Goal: Task Accomplishment & Management: Manage account settings

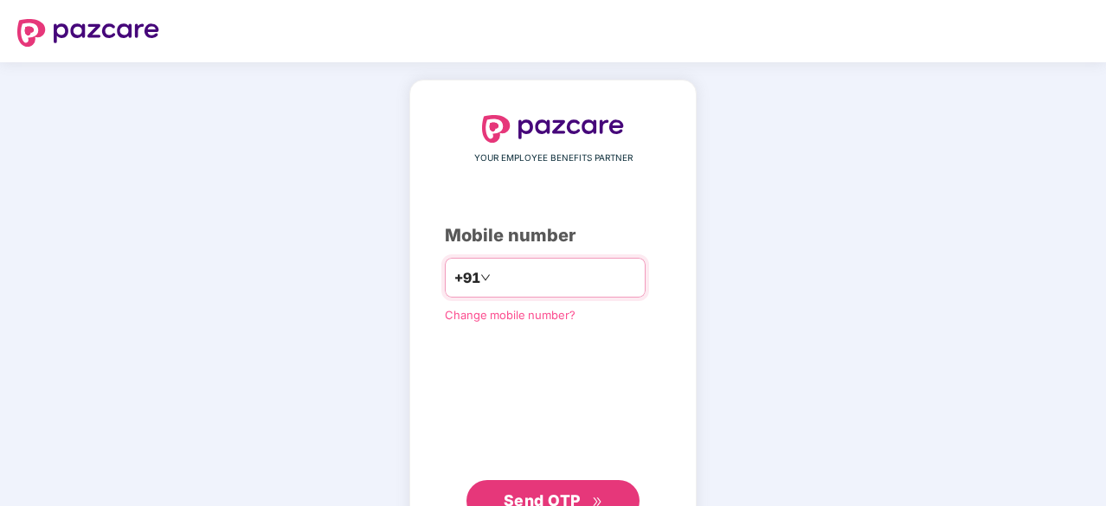
click at [549, 267] on input "number" at bounding box center [565, 278] width 142 height 28
type input "**********"
click at [578, 493] on span "Send OTP" at bounding box center [542, 500] width 77 height 18
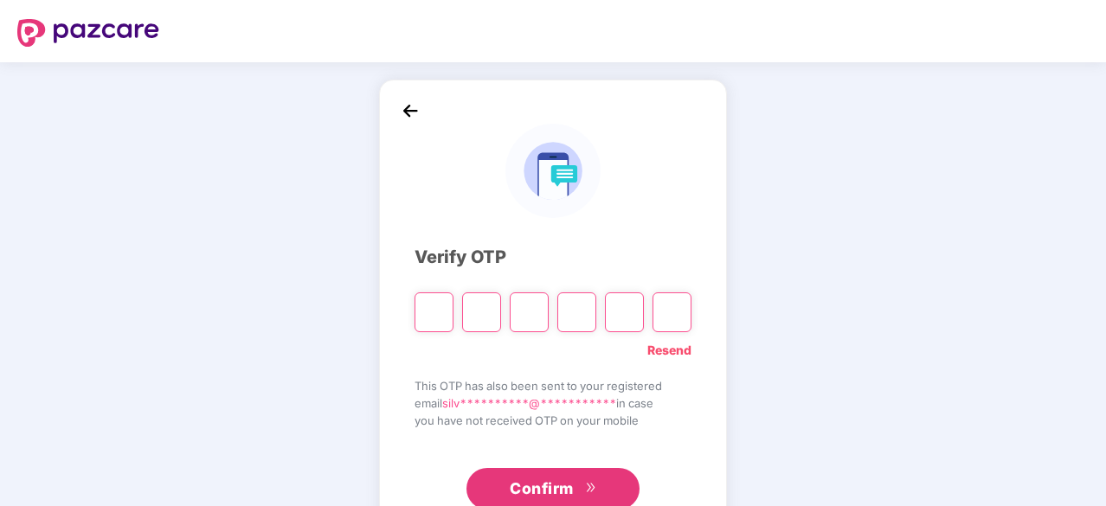
type input "*"
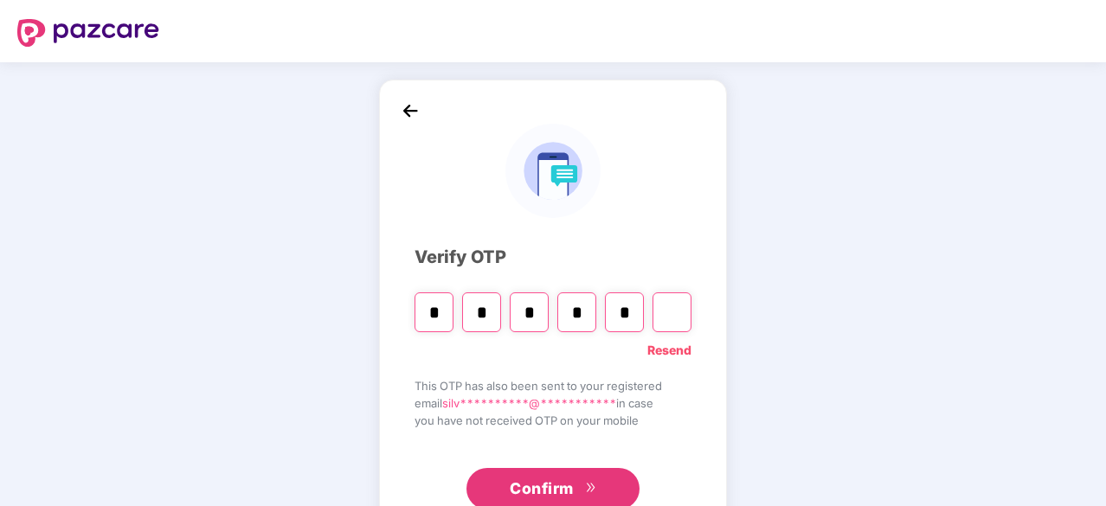
type input "*"
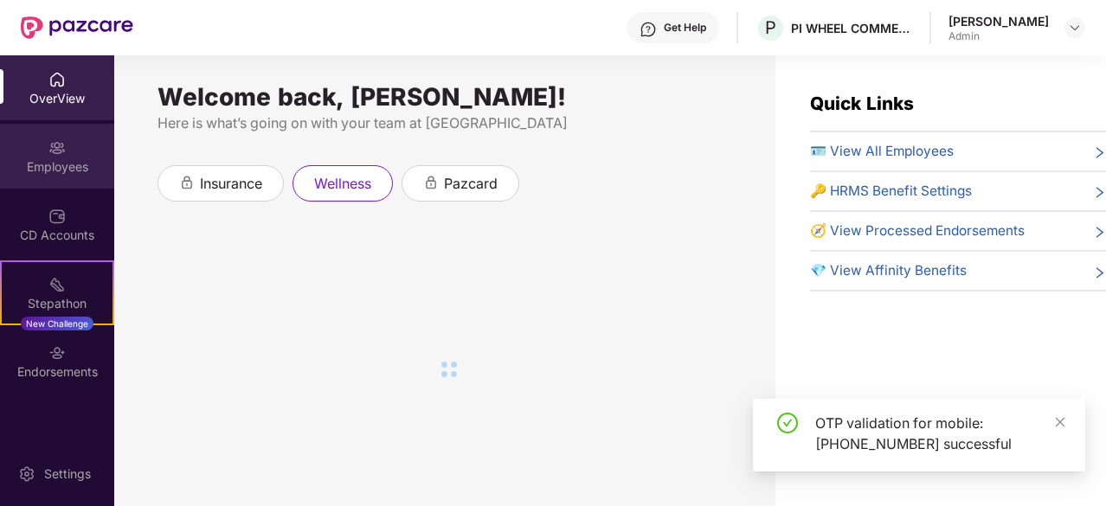
click at [66, 181] on div "Employees" at bounding box center [57, 156] width 114 height 65
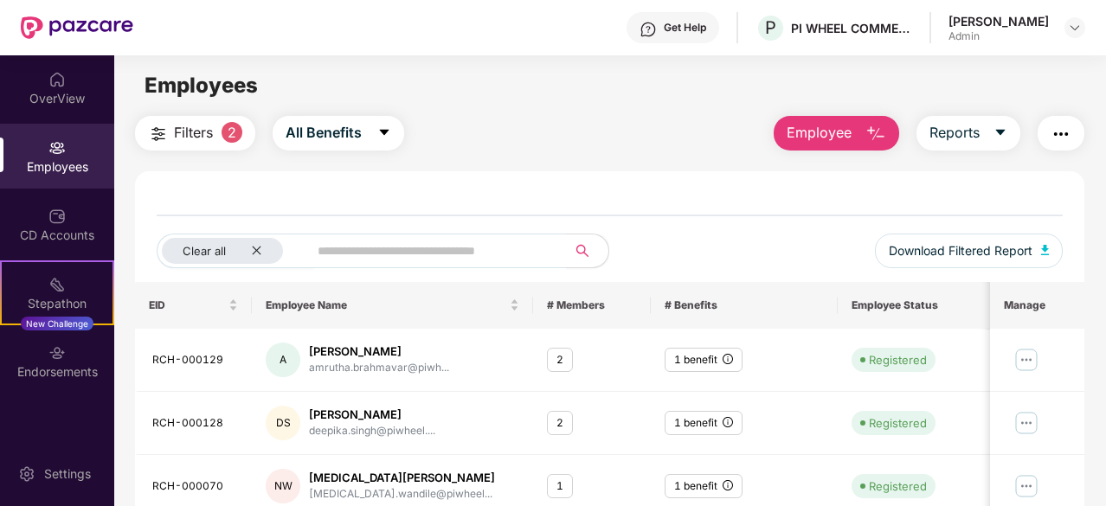
click at [883, 127] on img "button" at bounding box center [875, 134] width 21 height 21
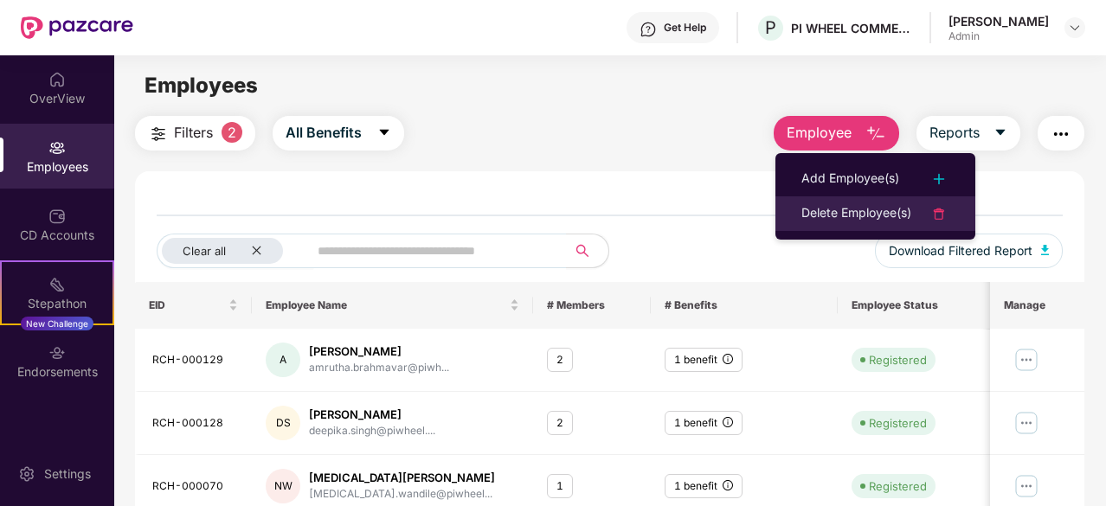
click at [867, 211] on div "Delete Employee(s)" at bounding box center [856, 213] width 110 height 21
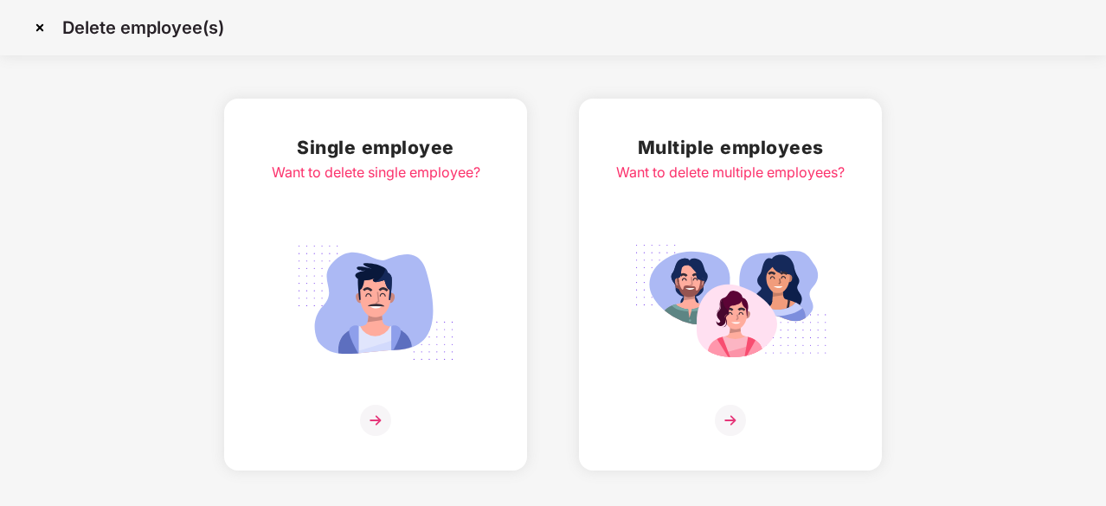
click at [702, 309] on img at bounding box center [730, 302] width 194 height 135
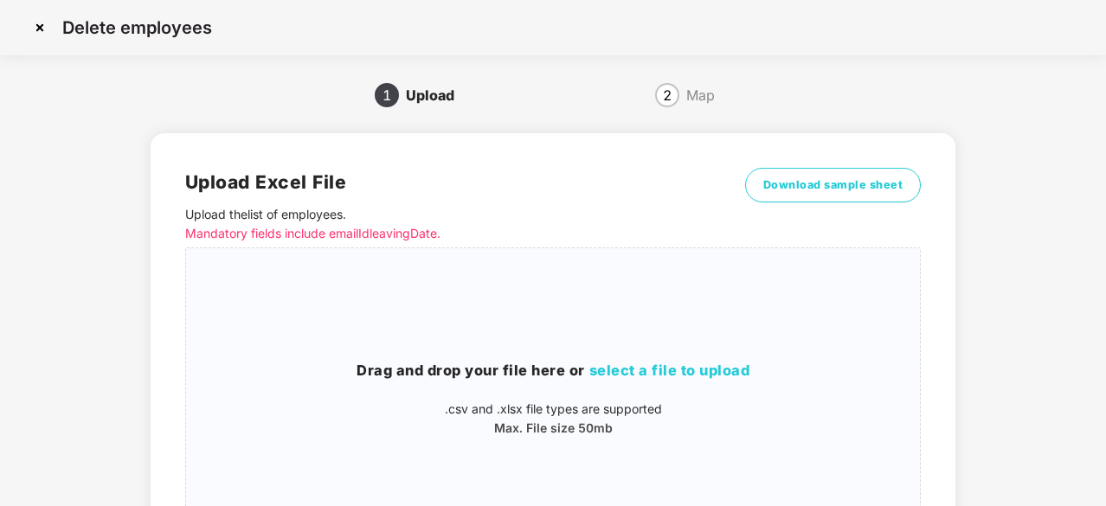
click at [42, 22] on img at bounding box center [40, 28] width 28 height 28
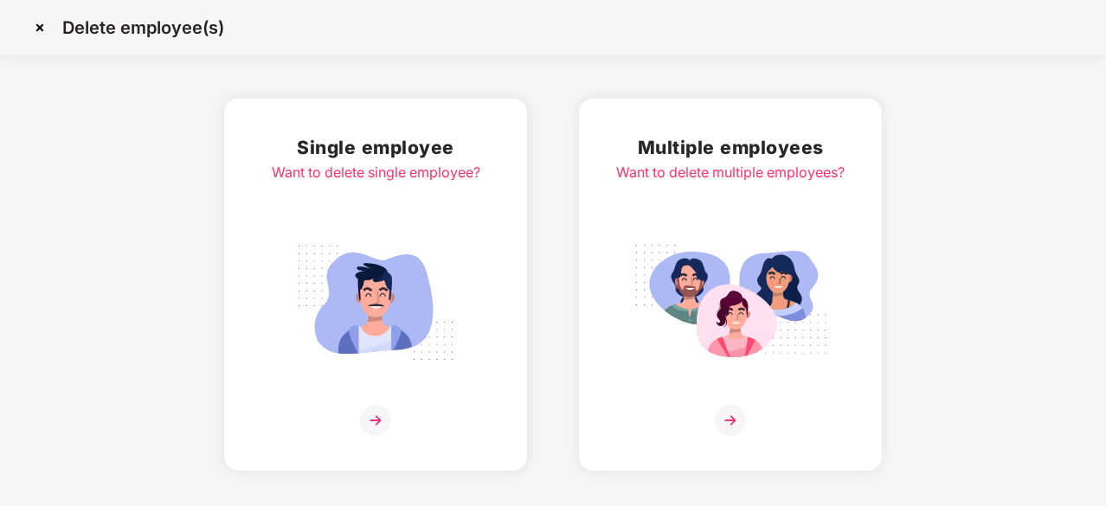
click at [417, 364] on img at bounding box center [376, 302] width 194 height 135
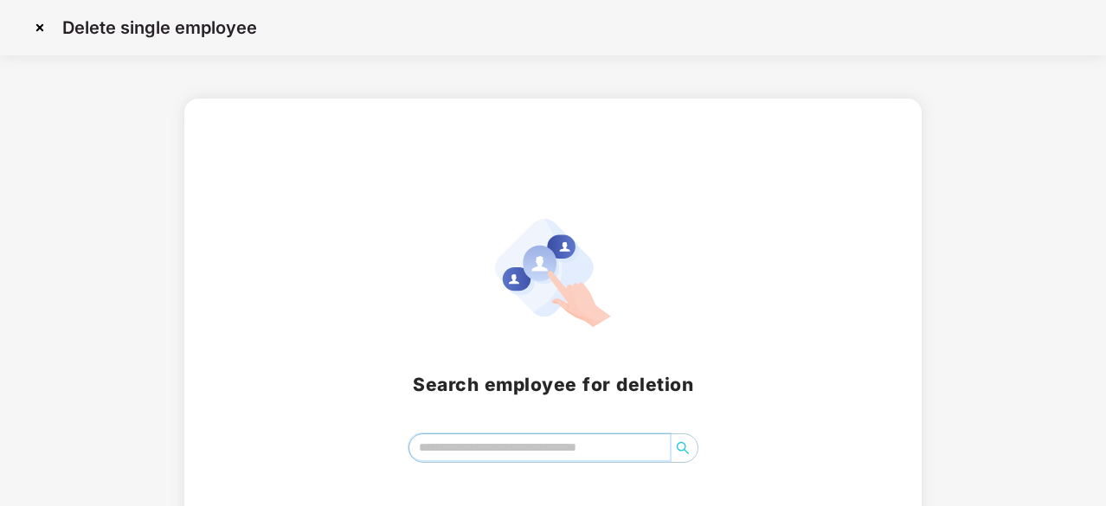
click at [476, 446] on input "search" at bounding box center [539, 447] width 260 height 26
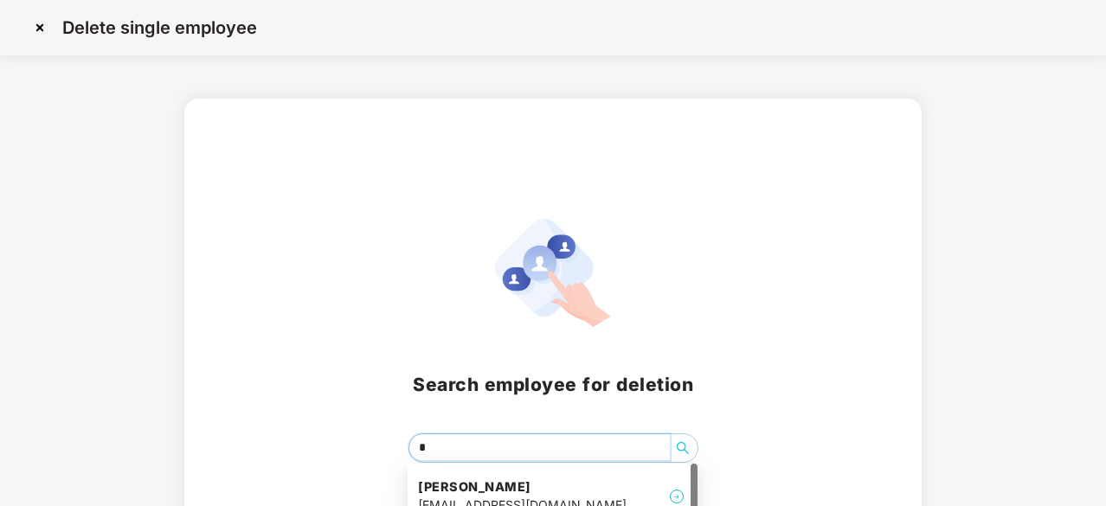
type input "**"
click at [480, 486] on h4 "[PERSON_NAME]" at bounding box center [522, 487] width 209 height 17
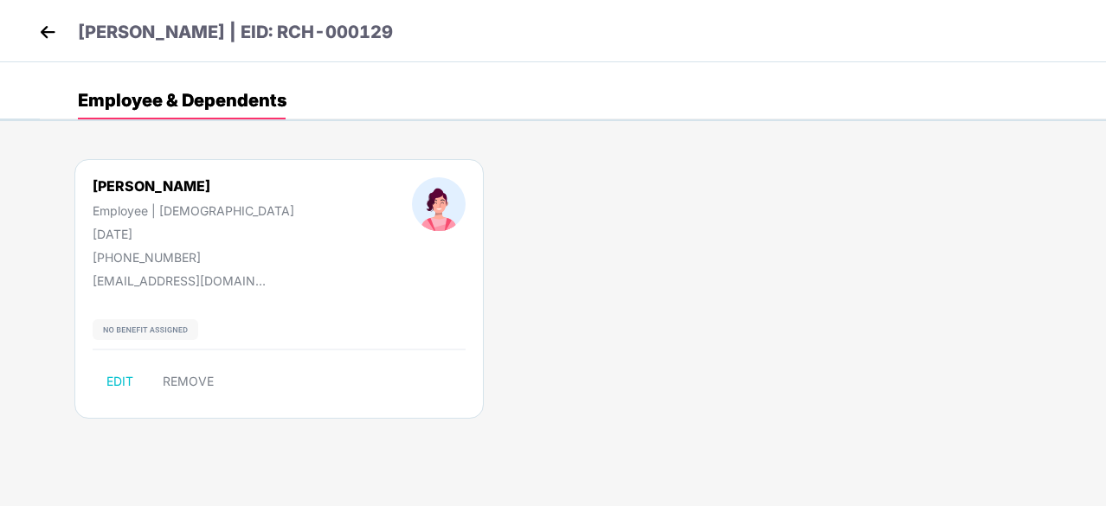
click at [280, 272] on div "[PERSON_NAME] Employee | [DEMOGRAPHIC_DATA] [DATE] [PHONE_NUMBER] [EMAIL_ADDRES…" at bounding box center [278, 289] width 409 height 260
click at [159, 380] on button "REMOVE" at bounding box center [188, 382] width 79 height 28
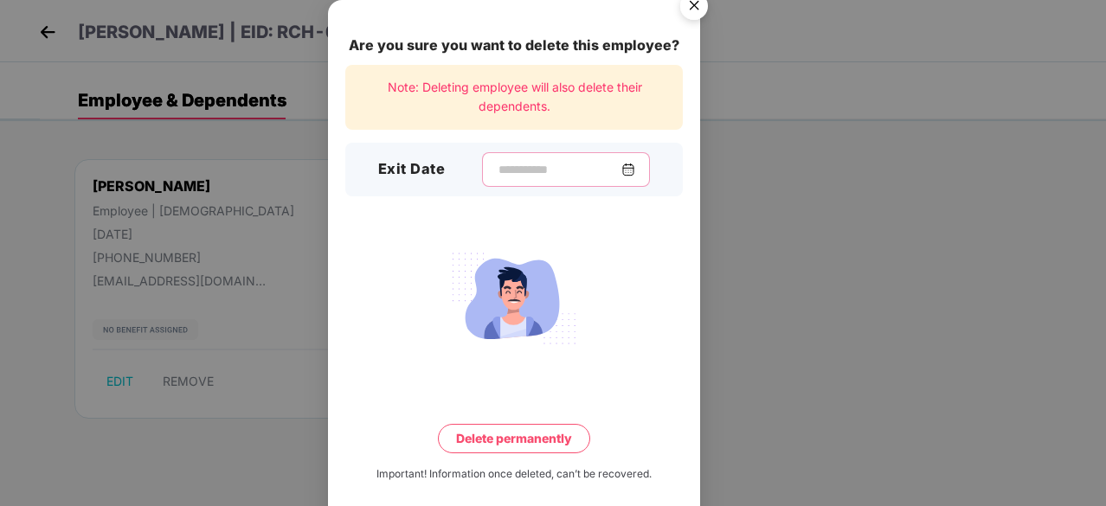
click at [497, 167] on input at bounding box center [559, 170] width 125 height 18
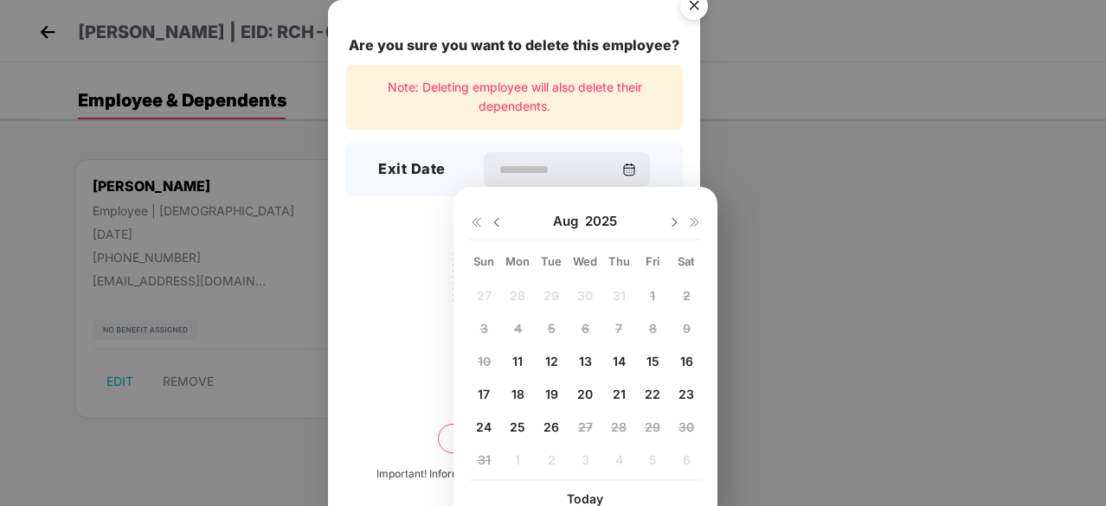
click at [517, 424] on span "25" at bounding box center [518, 427] width 16 height 15
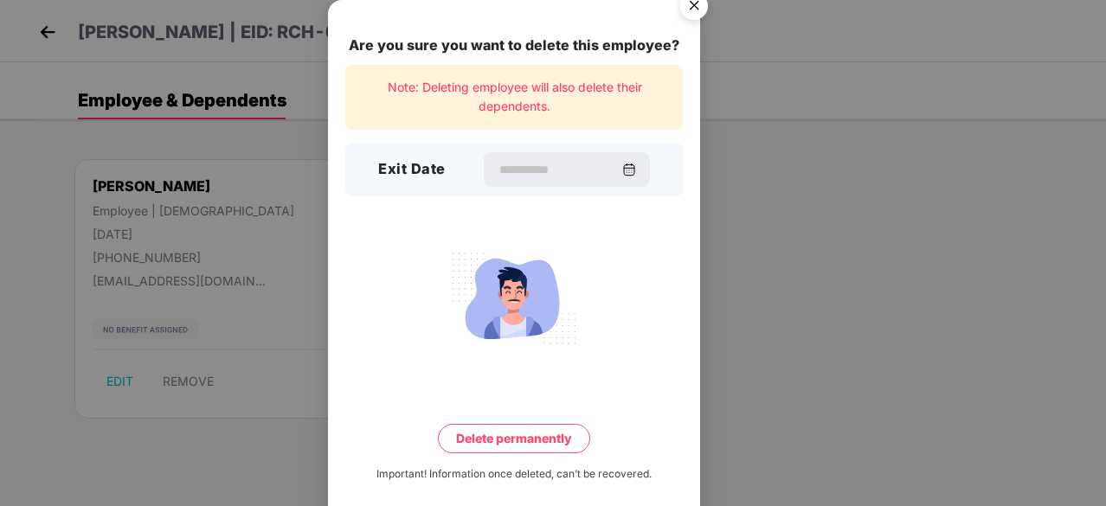
type input "**********"
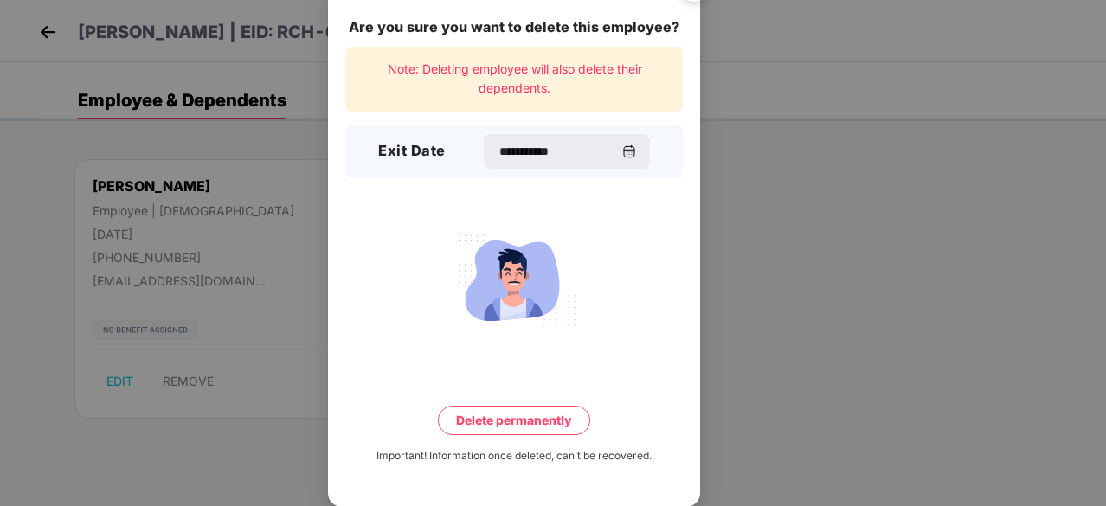
click at [500, 423] on button "Delete permanently" at bounding box center [514, 420] width 152 height 29
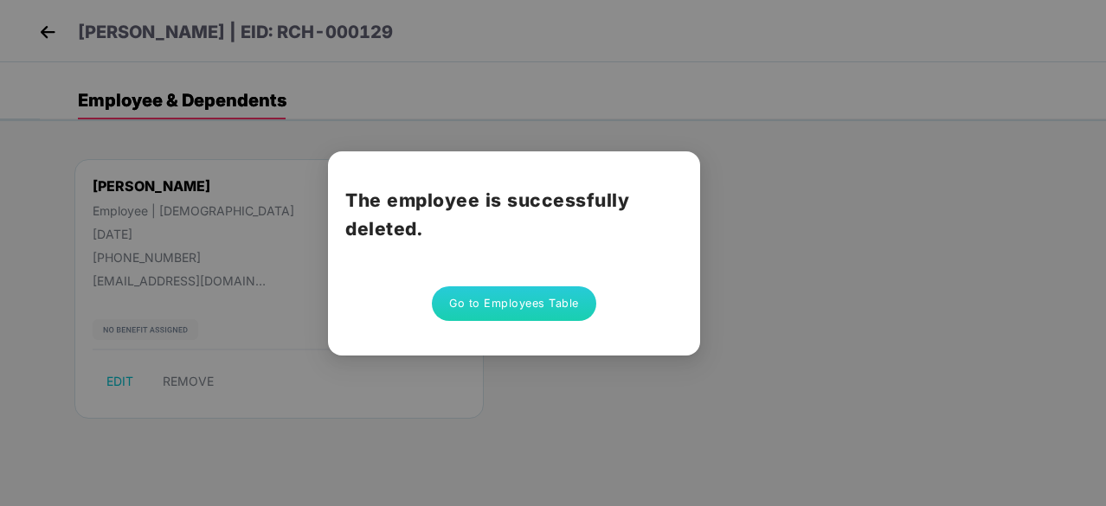
click at [554, 307] on button "Go to Employees Table" at bounding box center [514, 303] width 164 height 35
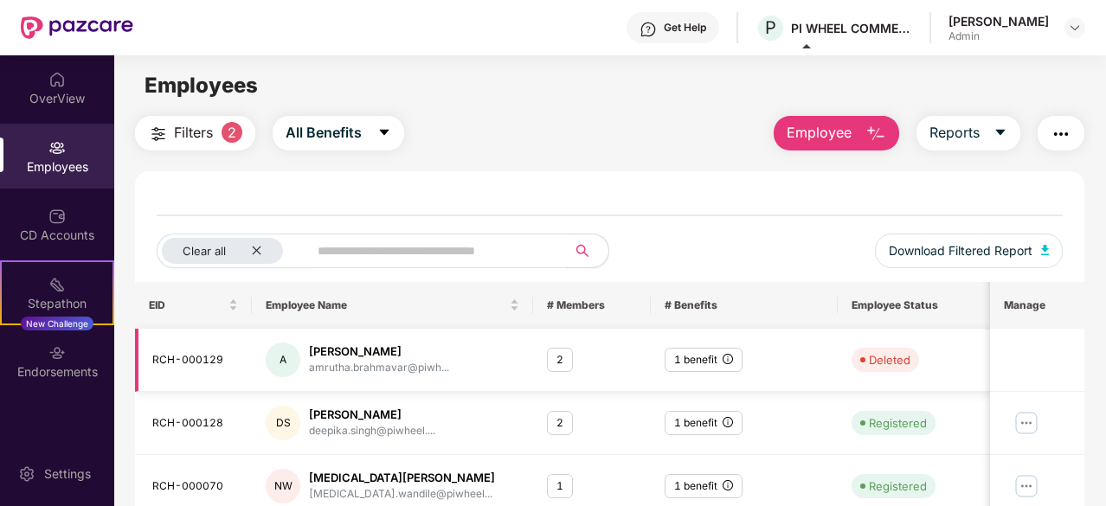
click at [553, 361] on div "2" at bounding box center [560, 360] width 26 height 25
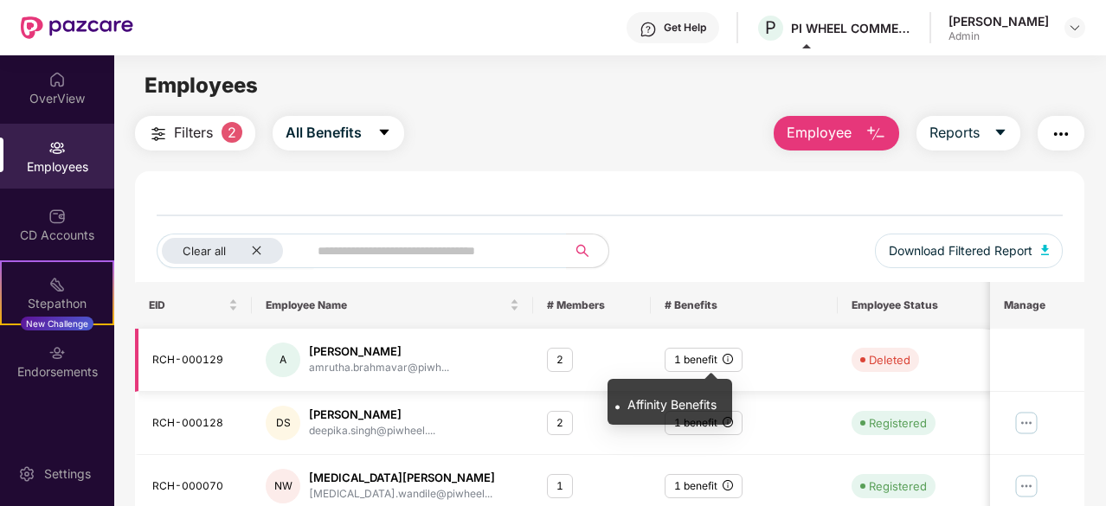
click at [723, 357] on icon "info-circle" at bounding box center [728, 359] width 10 height 10
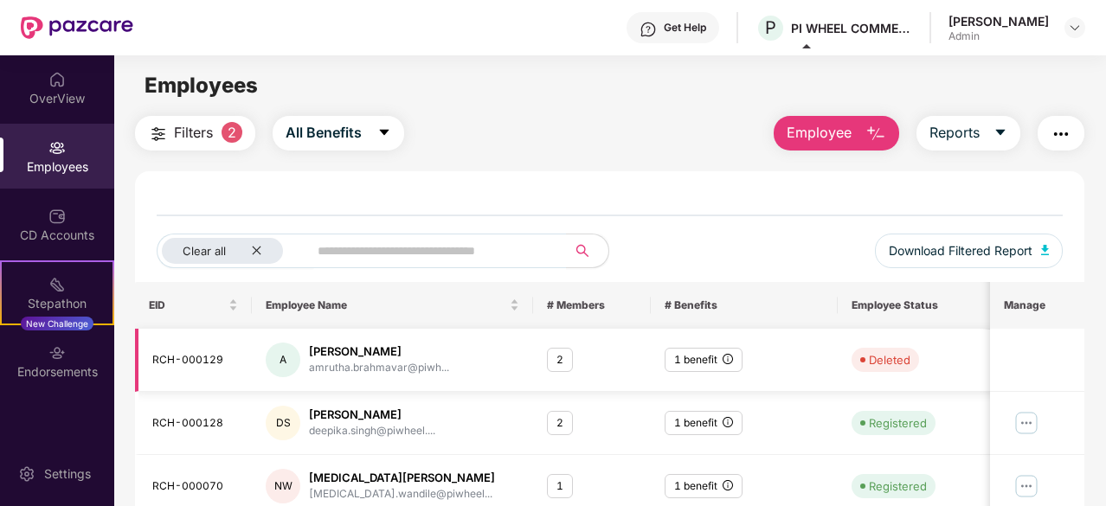
click at [629, 360] on td "2" at bounding box center [591, 360] width 117 height 63
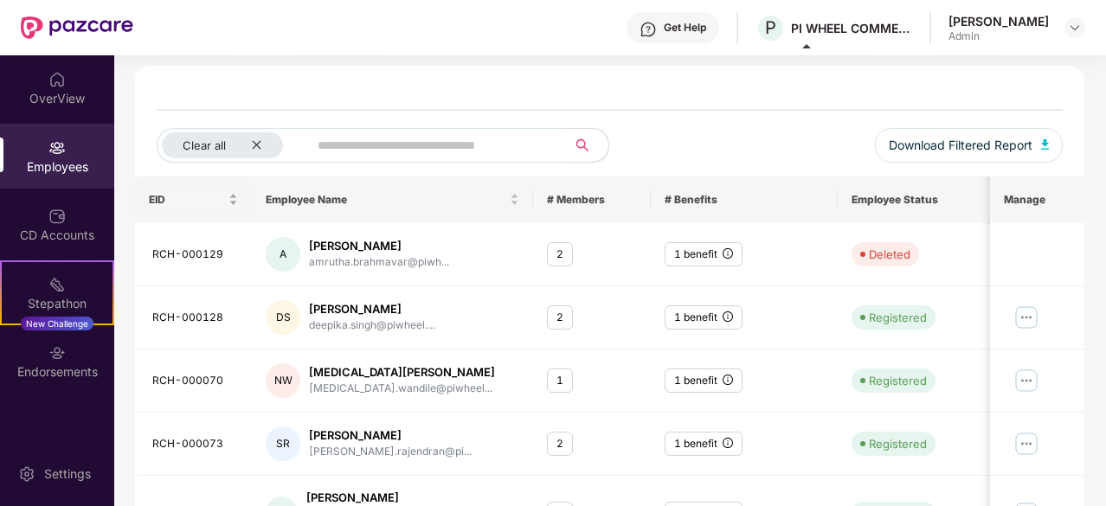
scroll to position [87, 0]
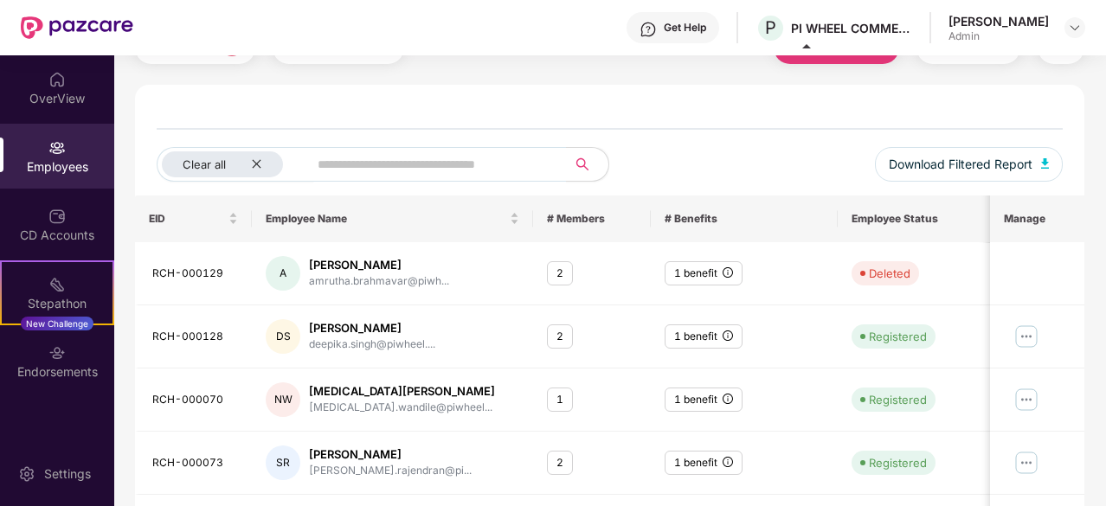
click at [66, 160] on div "Employees" at bounding box center [57, 166] width 114 height 17
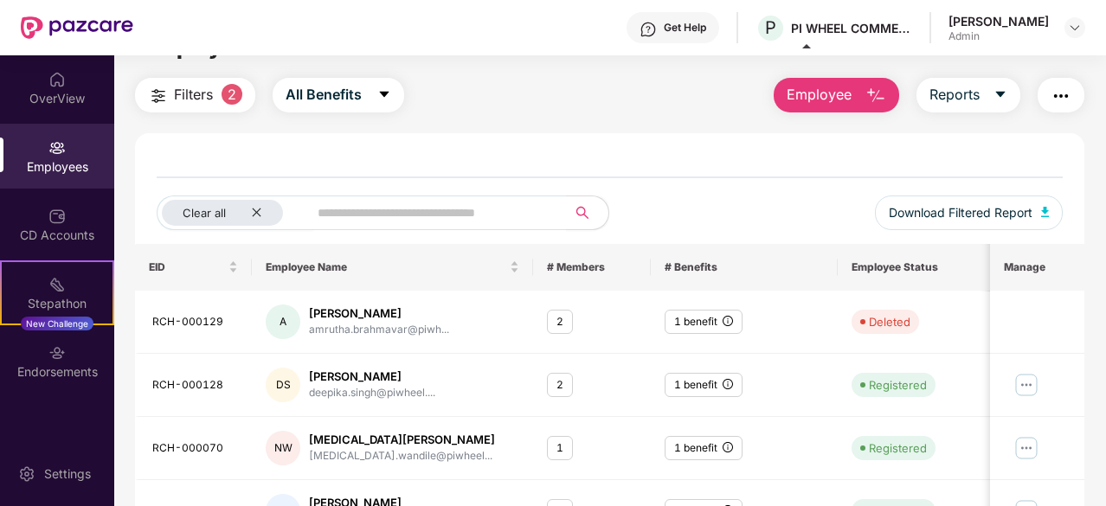
scroll to position [0, 0]
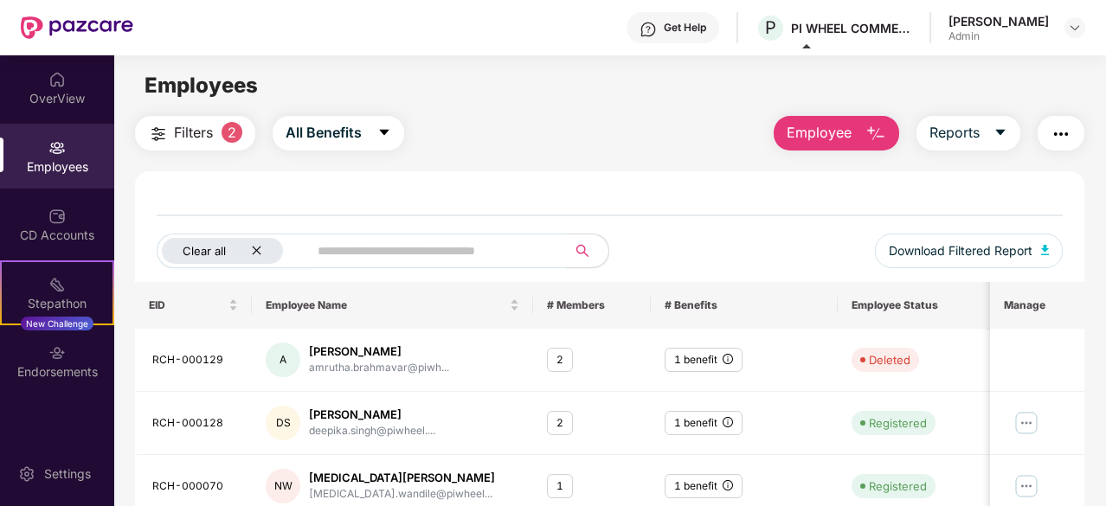
click at [251, 248] on icon "close" at bounding box center [256, 250] width 11 height 11
click at [62, 151] on img at bounding box center [56, 147] width 17 height 17
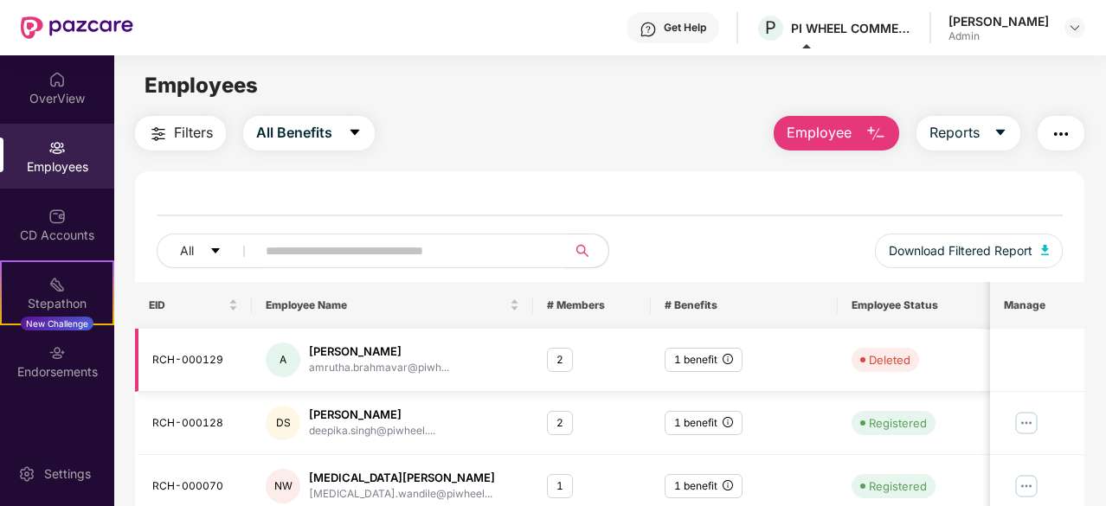
click at [566, 349] on div "2" at bounding box center [560, 360] width 26 height 25
click at [459, 361] on div "A [PERSON_NAME] [PERSON_NAME].brahmavar@piwh..." at bounding box center [393, 360] width 254 height 35
click at [339, 361] on div "amrutha.brahmavar@piwh..." at bounding box center [379, 368] width 140 height 16
click at [293, 357] on div "A" at bounding box center [283, 360] width 35 height 35
click at [215, 364] on div "RCH-000129" at bounding box center [195, 360] width 86 height 16
